Goal: Task Accomplishment & Management: Use online tool/utility

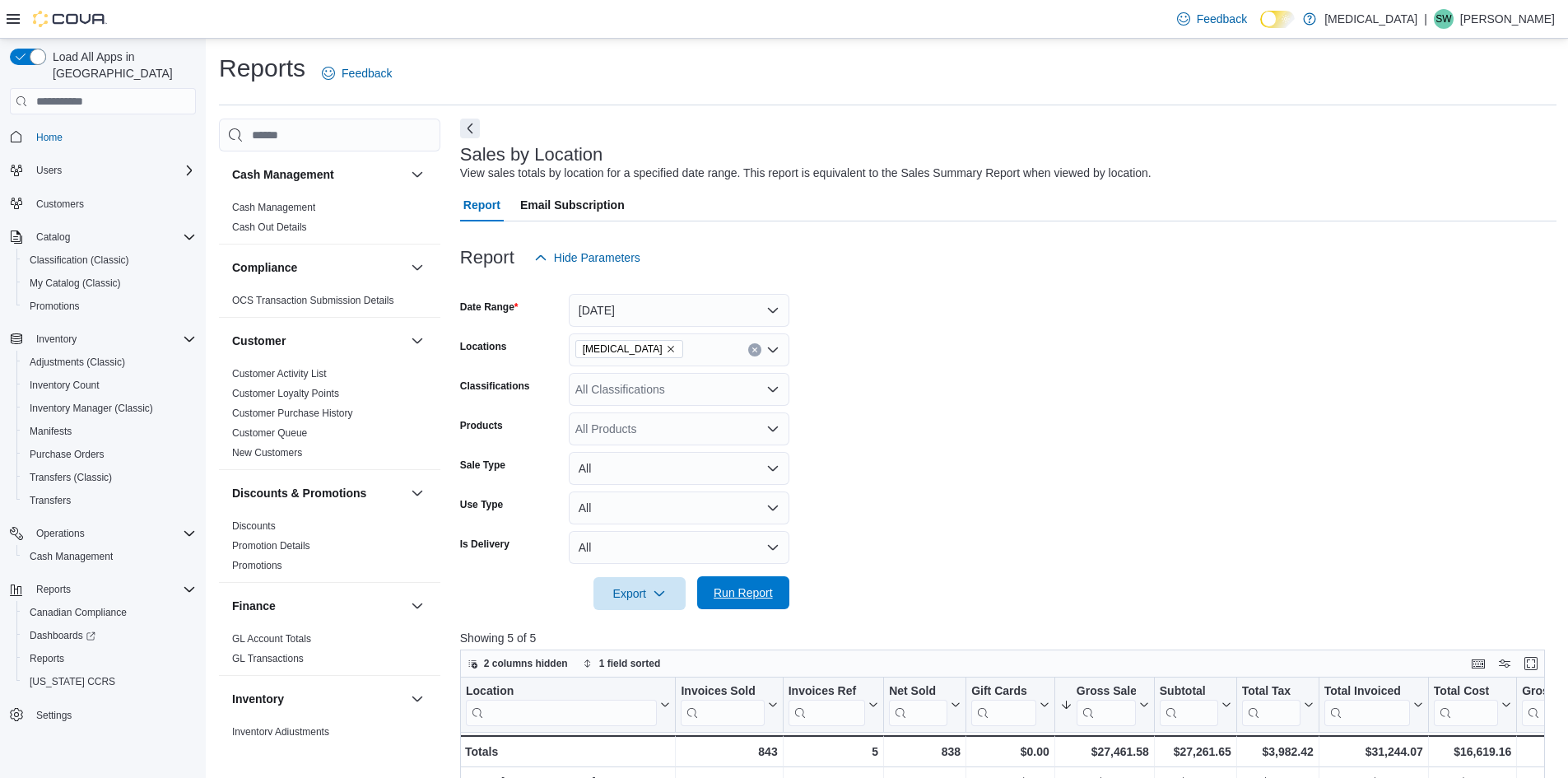
click at [734, 588] on span "Run Report" at bounding box center [743, 592] width 59 height 16
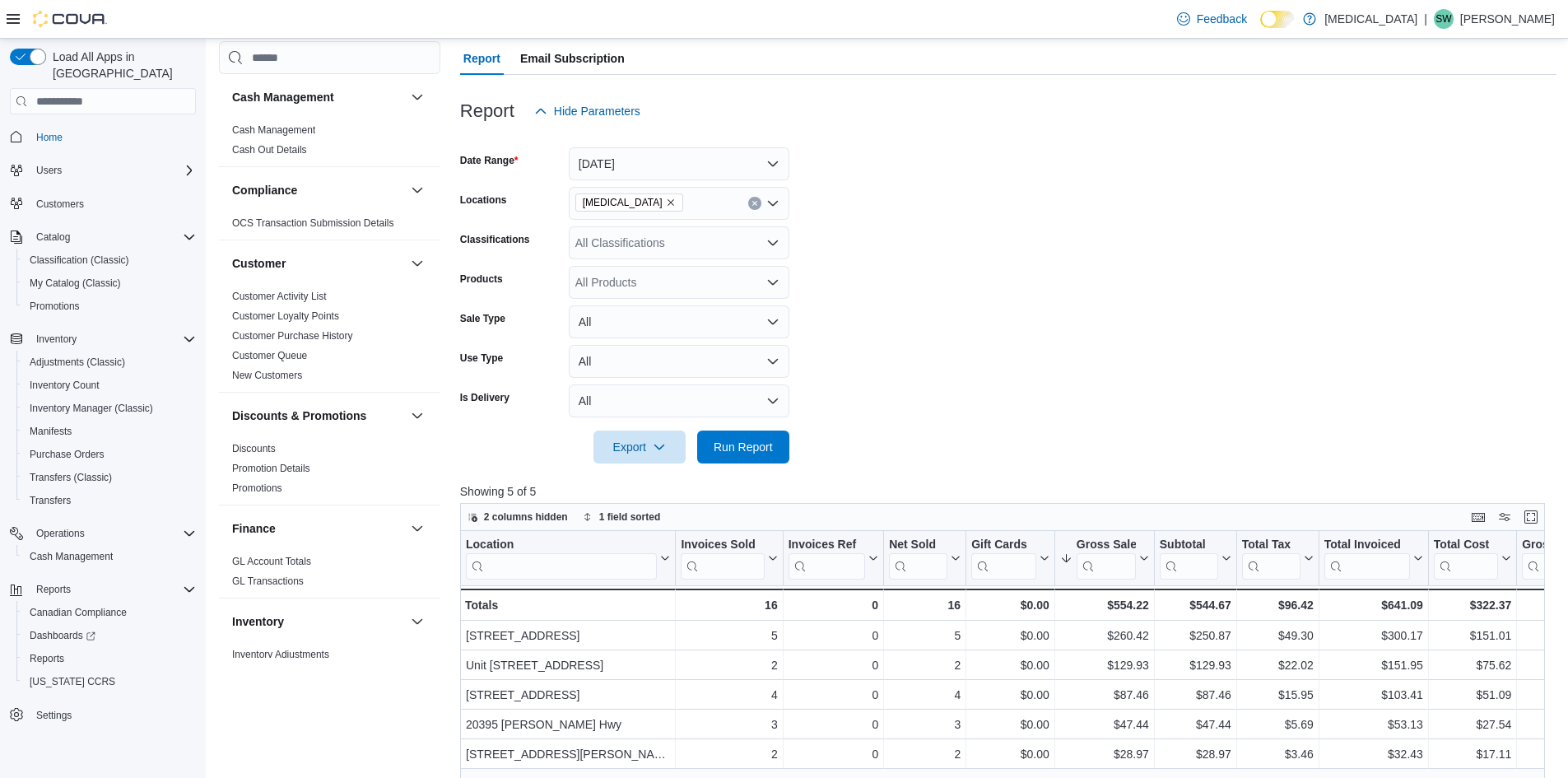
scroll to position [247, 0]
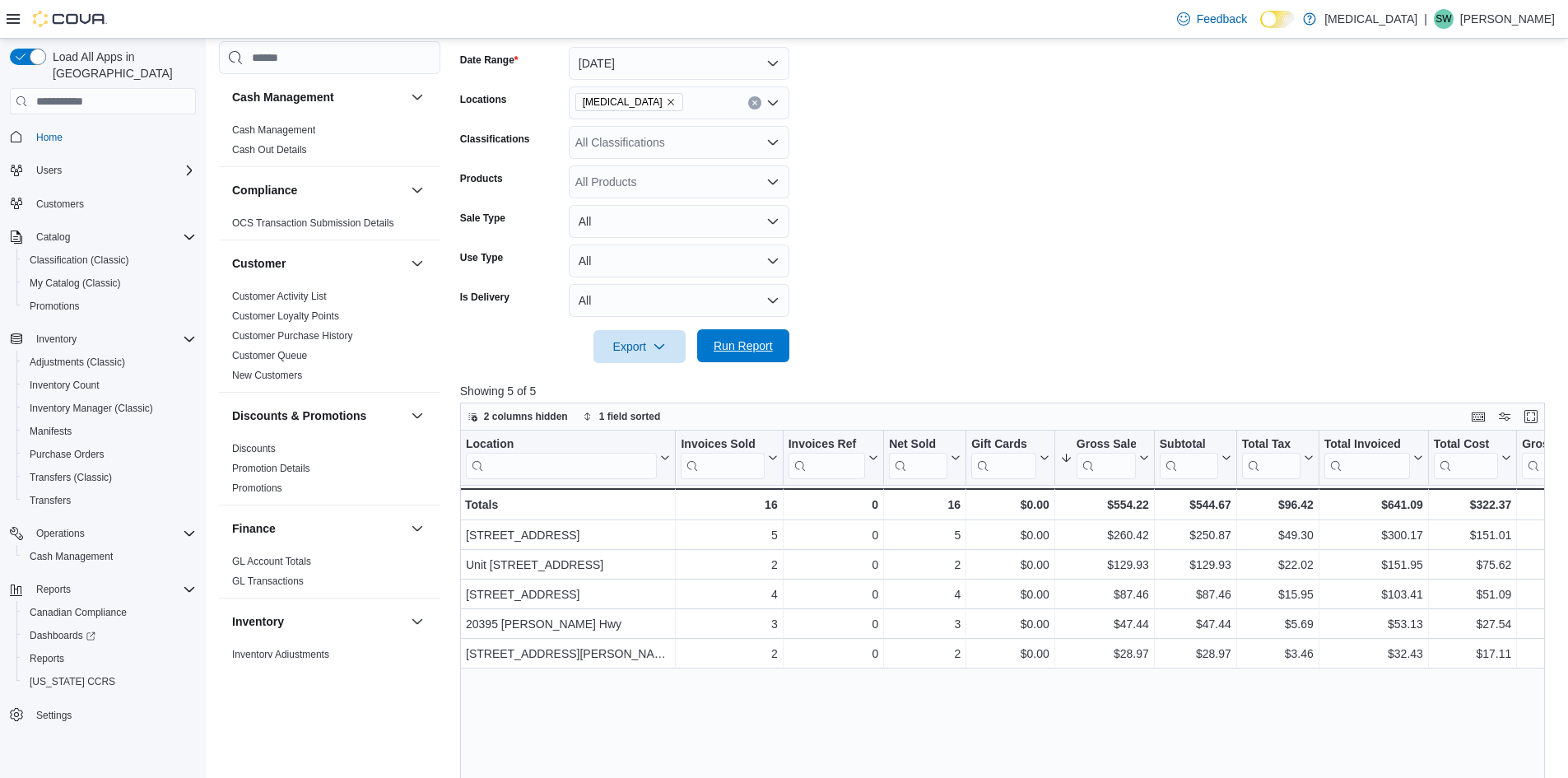
click at [749, 345] on span "Run Report" at bounding box center [743, 345] width 59 height 16
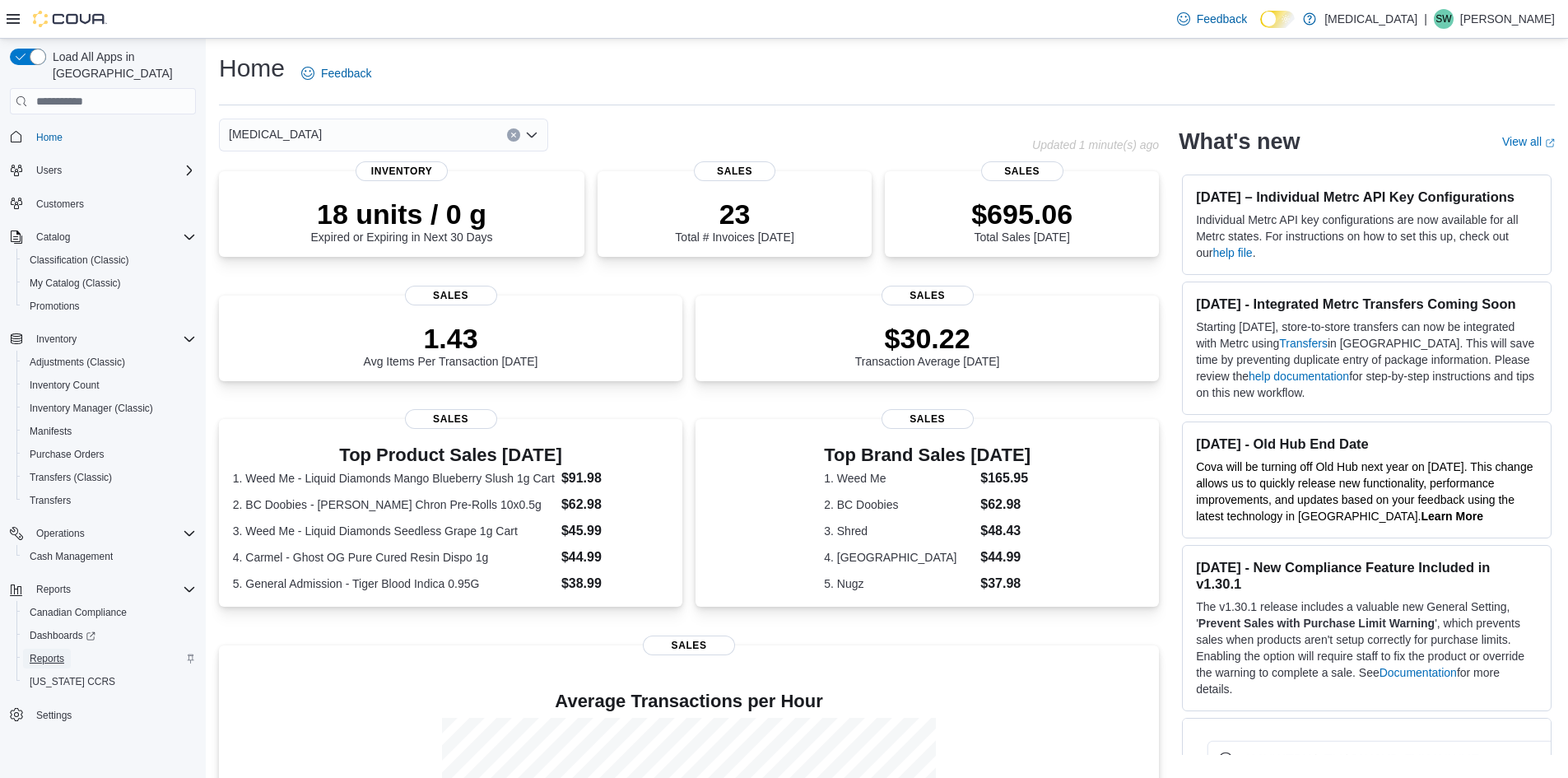
click at [56, 649] on span "Reports" at bounding box center [47, 658] width 34 height 20
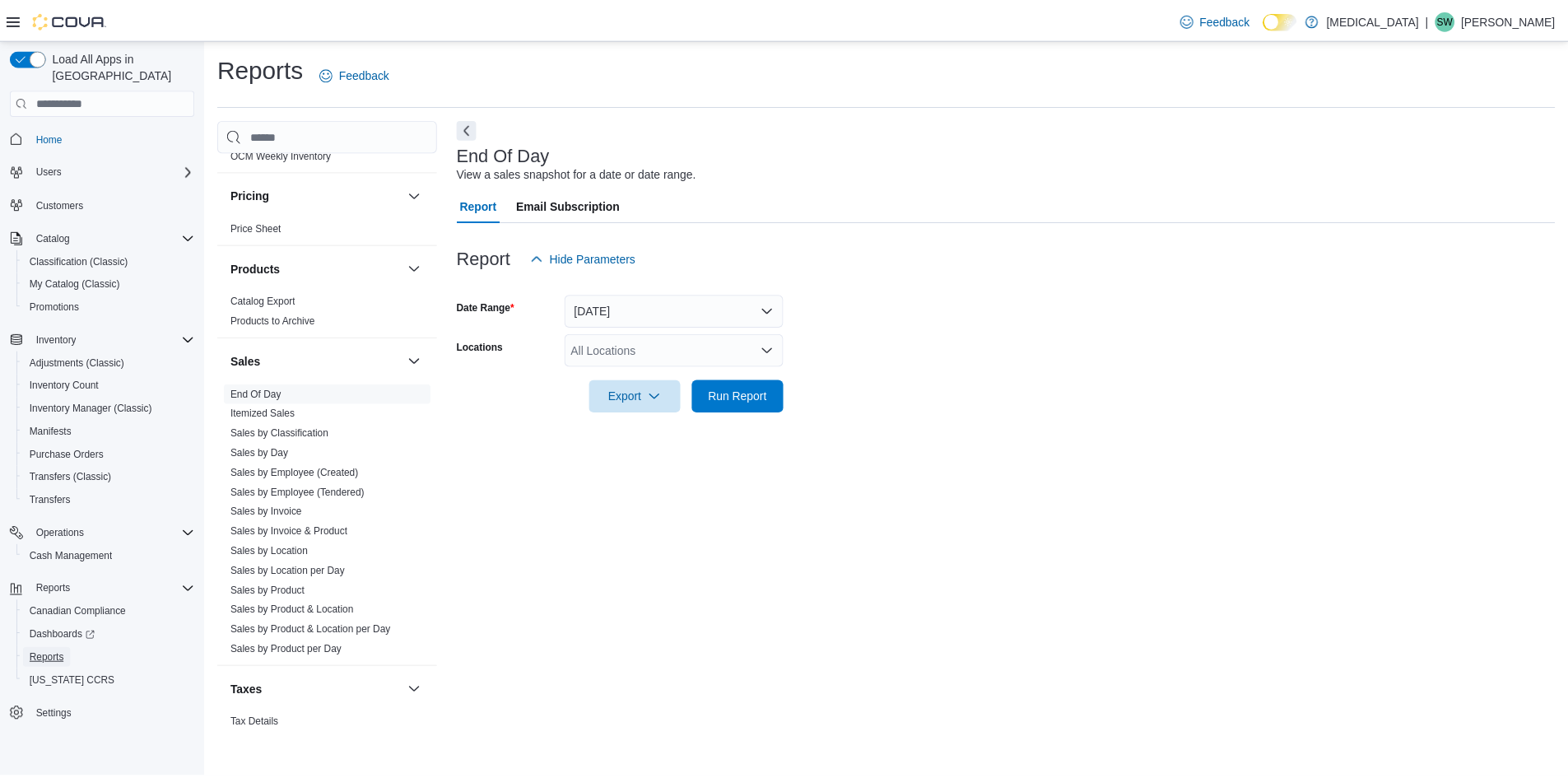
scroll to position [1003, 0]
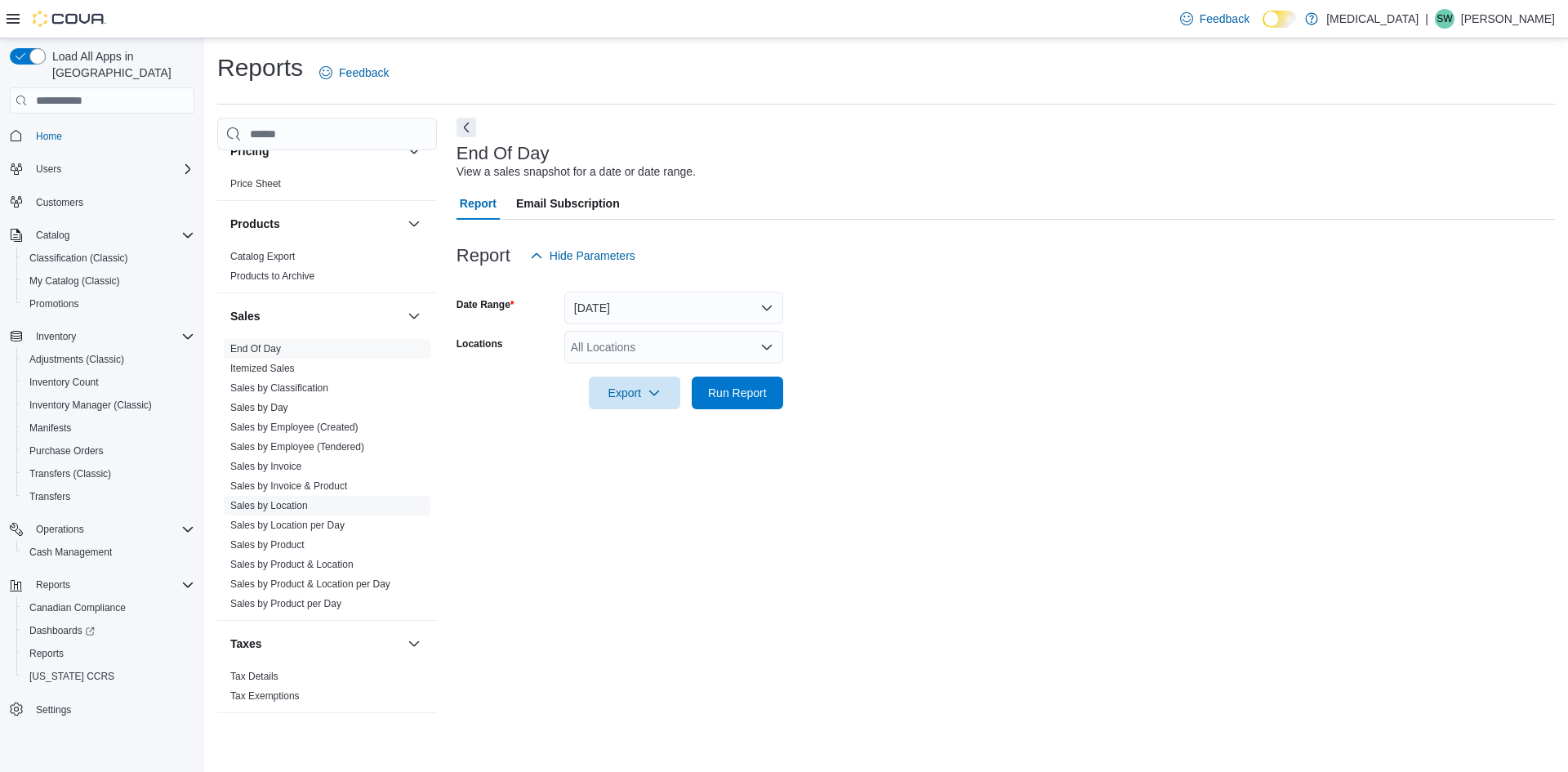
click at [301, 502] on link "Sales by Location" at bounding box center [269, 505] width 78 height 11
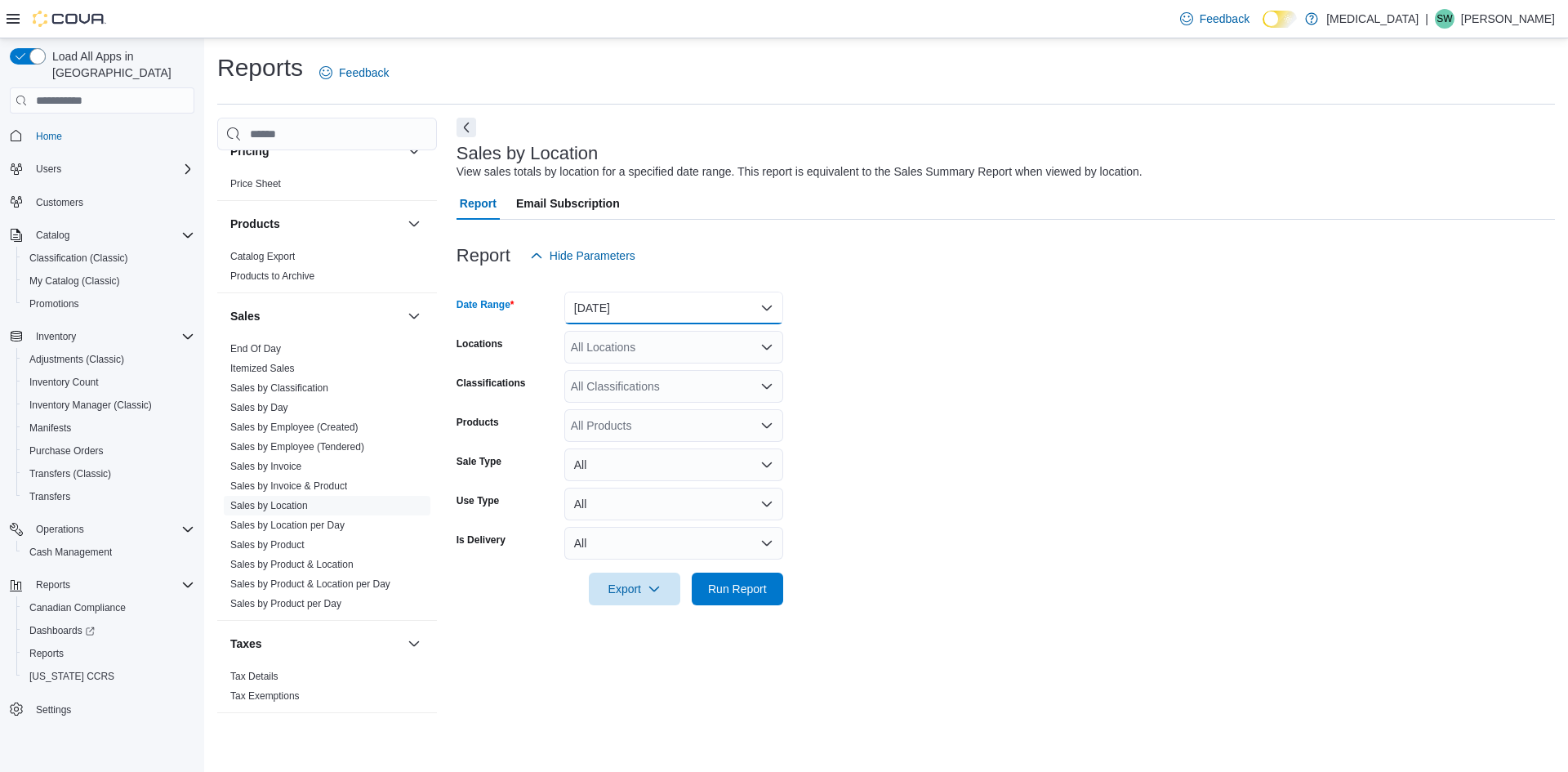
click at [692, 315] on button "Yesterday" at bounding box center [673, 308] width 219 height 33
click at [612, 372] on span "[DATE]" at bounding box center [684, 373] width 186 height 19
click at [939, 377] on form "Date Range Today Locations All Locations Classifications All Classifications Pr…" at bounding box center [1006, 438] width 1099 height 333
click at [768, 596] on span "Run Report" at bounding box center [737, 588] width 72 height 33
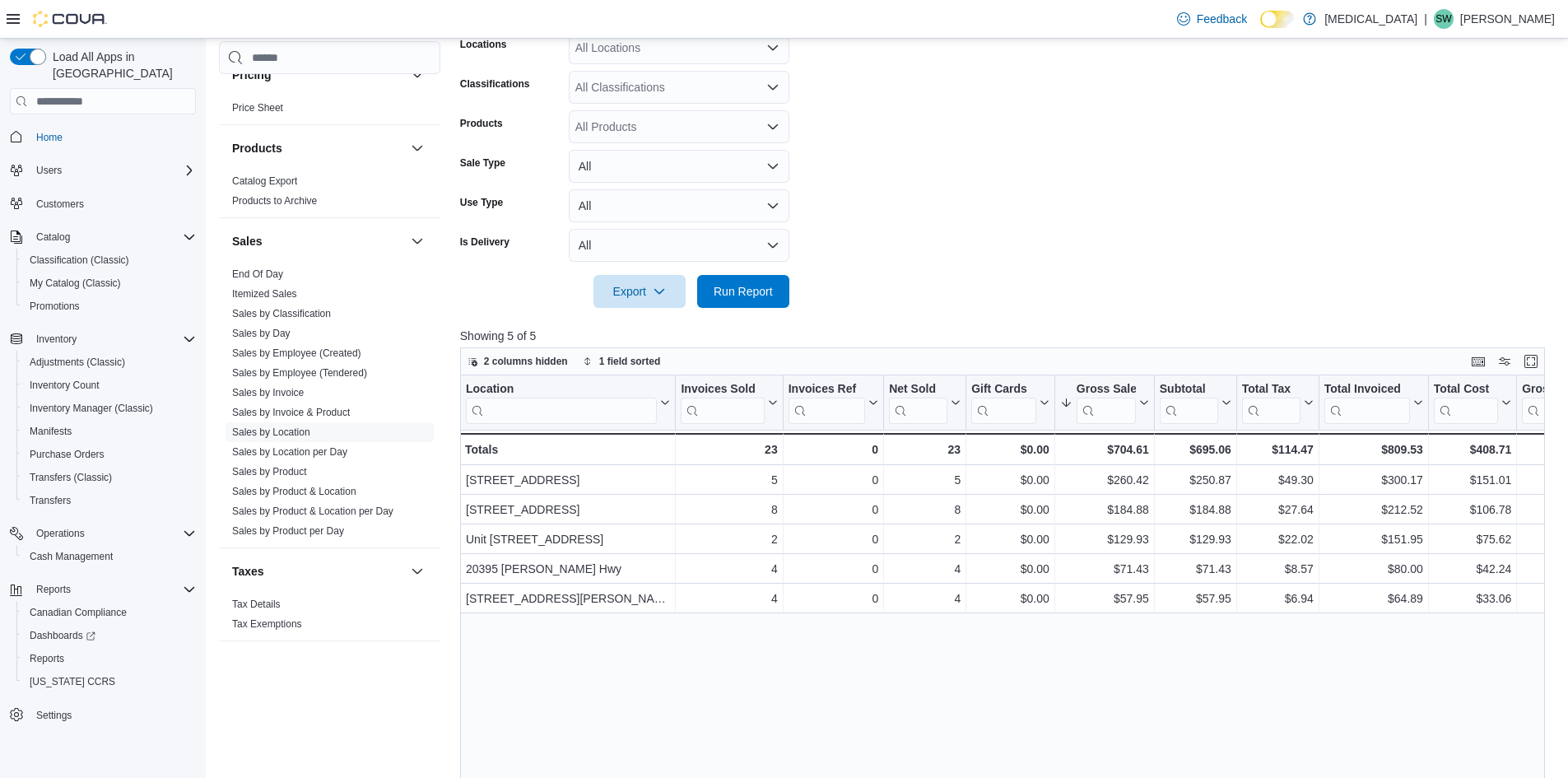
scroll to position [330, 0]
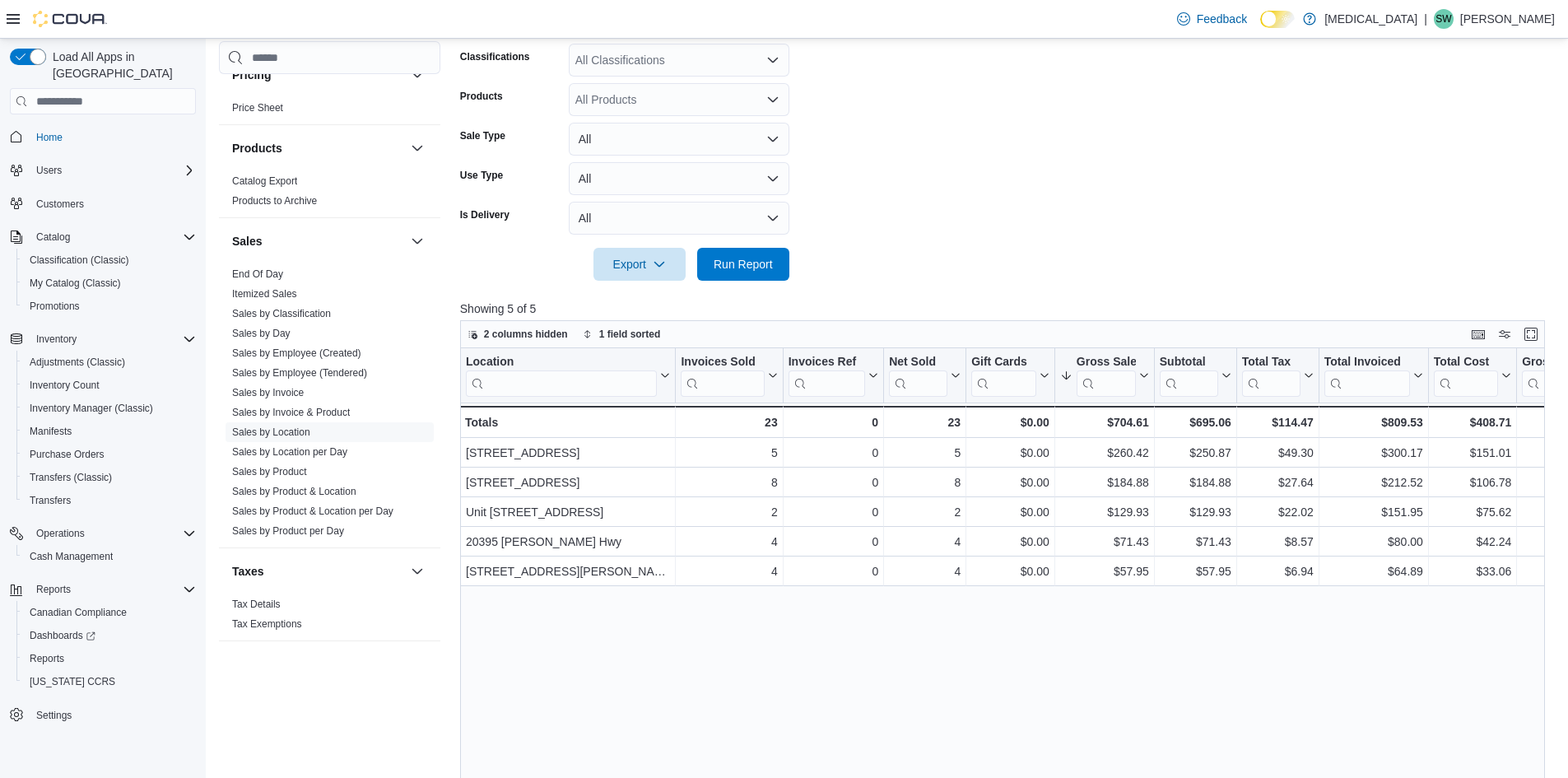
click at [1144, 655] on div "Location Click to view column header actions Invoices Sold Click to view column…" at bounding box center [1009, 646] width 1097 height 594
